Goal: Information Seeking & Learning: Learn about a topic

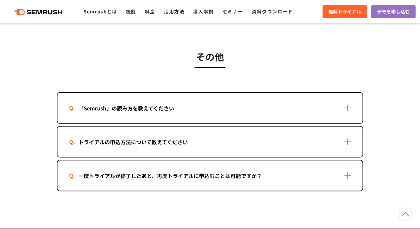
scroll to position [1100, 0]
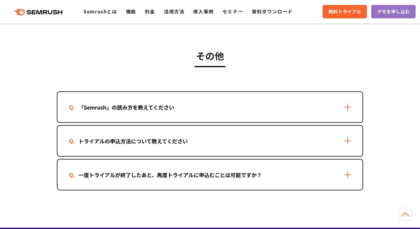
click at [239, 94] on div "「Semrush」の読み方を教えてください" at bounding box center [209, 107] width 305 height 30
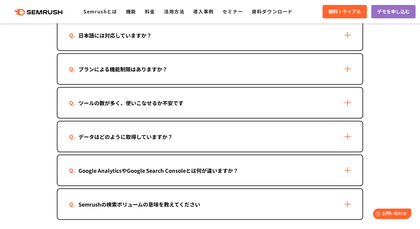
scroll to position [896, 0]
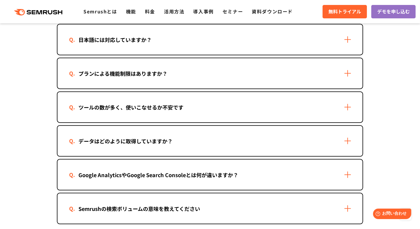
click at [265, 149] on div "データはどのように取得していますか？" at bounding box center [209, 141] width 305 height 30
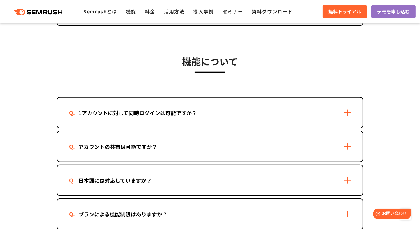
scroll to position [750, 0]
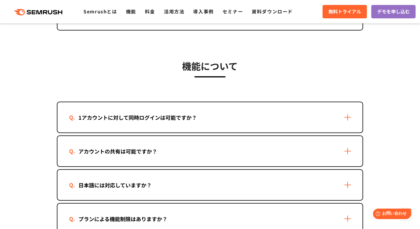
click at [223, 204] on div "プランによる機能制限はありますか？" at bounding box center [209, 219] width 305 height 30
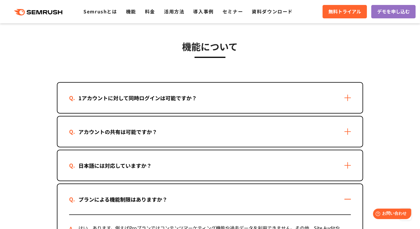
scroll to position [809, 0]
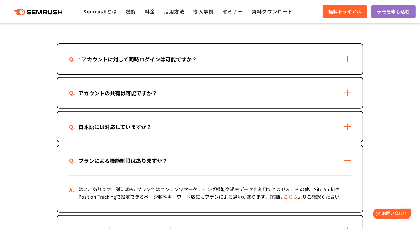
click at [290, 193] on link "こちら" at bounding box center [290, 196] width 14 height 7
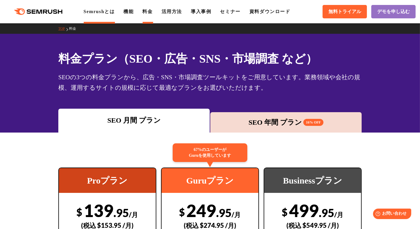
click at [98, 12] on link "Semrushとは" at bounding box center [98, 11] width 31 height 5
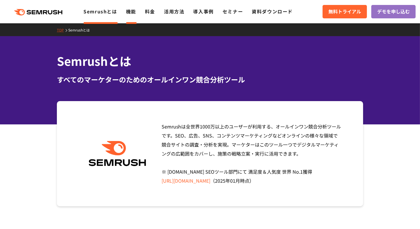
click at [130, 14] on link "機能" at bounding box center [131, 11] width 10 height 7
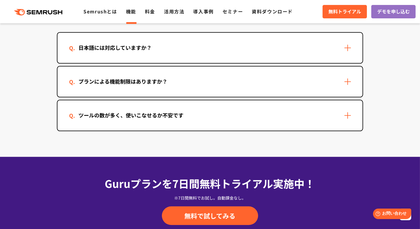
scroll to position [1777, 0]
